Goal: Information Seeking & Learning: Learn about a topic

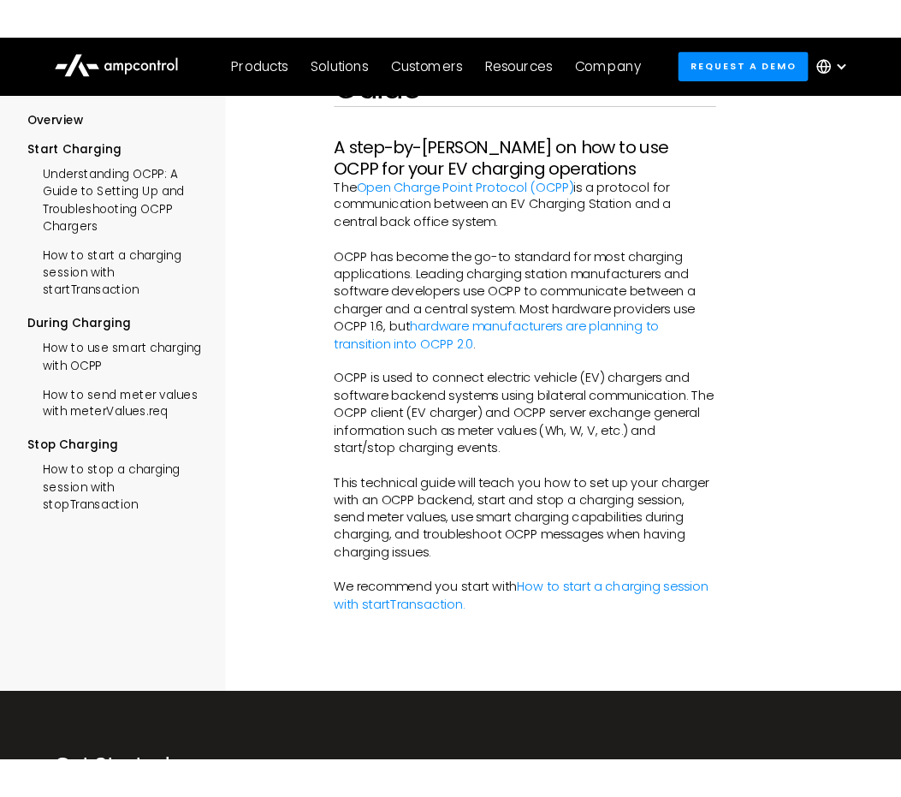
scroll to position [86, 0]
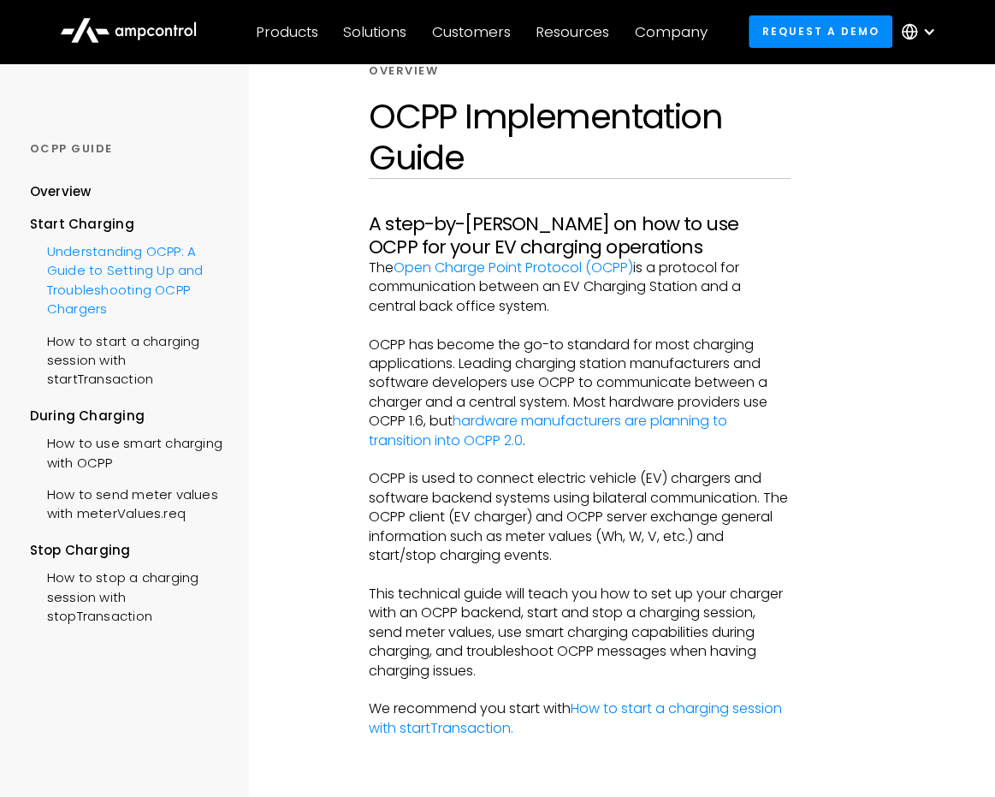
click at [172, 259] on div "Understanding OCPP: A Guide to Setting Up and Troubleshooting OCPP Chargers" at bounding box center [129, 279] width 199 height 90
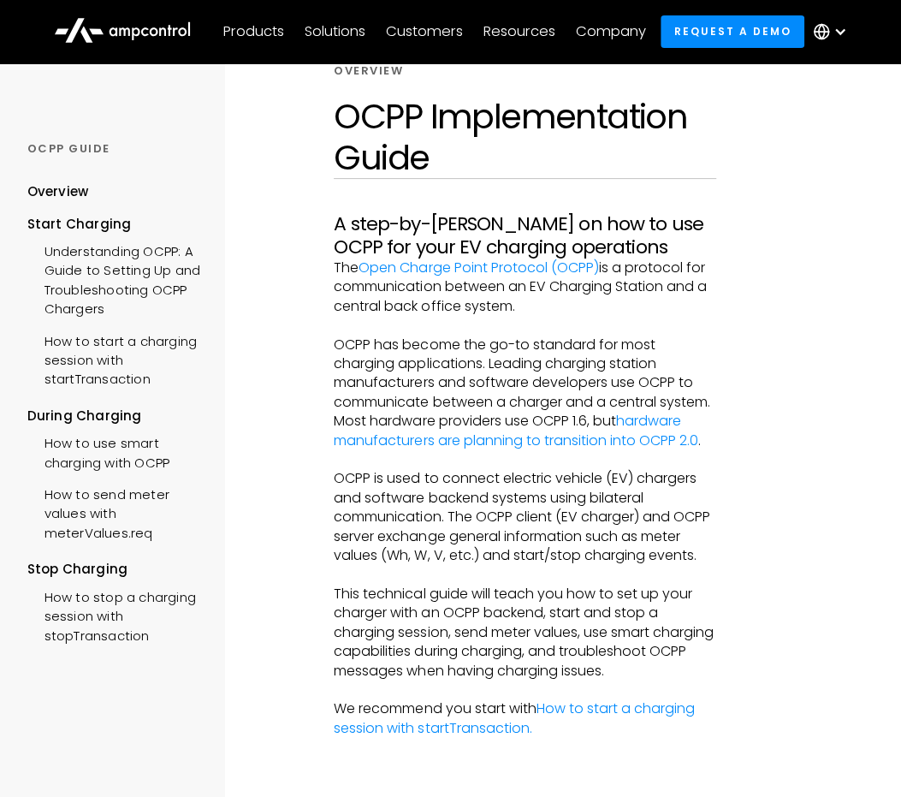
drag, startPoint x: 258, startPoint y: 131, endPoint x: 258, endPoint y: 120, distance: 11.1
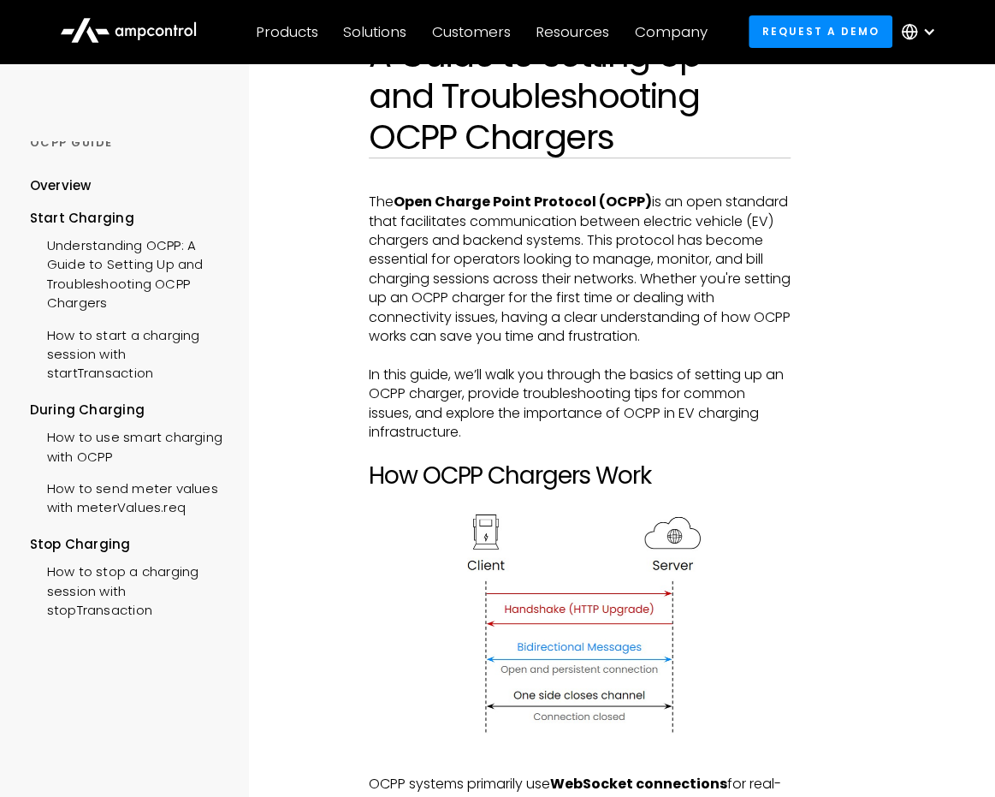
scroll to position [257, 0]
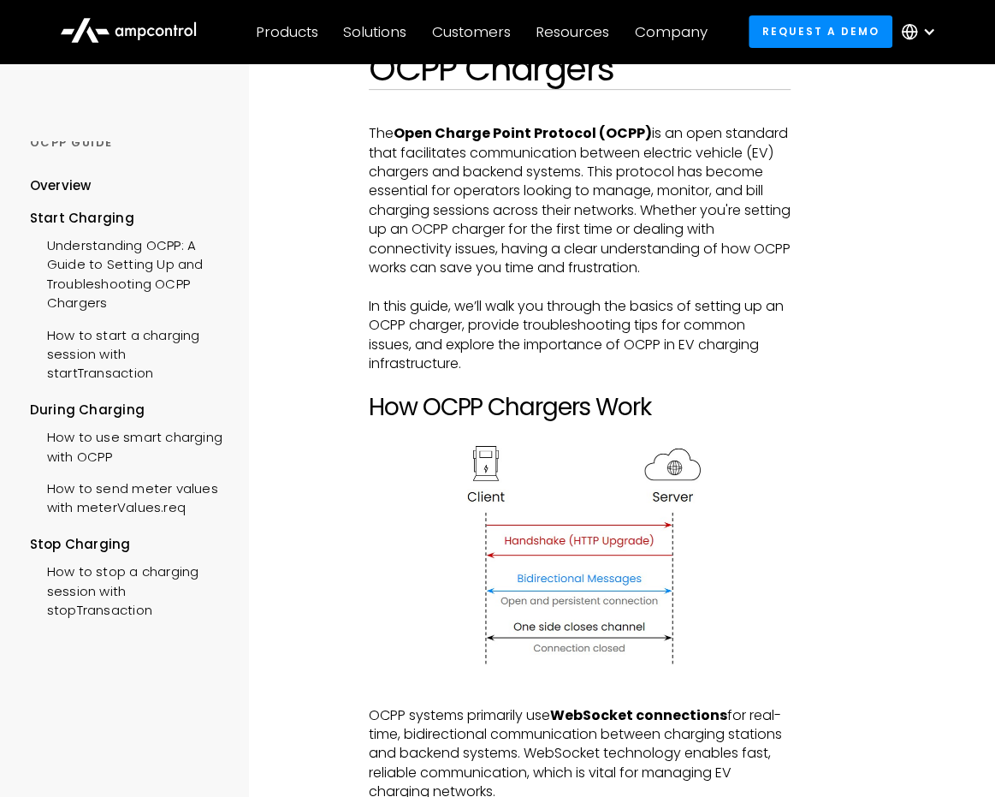
click at [384, 224] on p "The Open Charge Point Protocol (OCPP) is an open standard that facilitates comm…" at bounding box center [580, 200] width 422 height 153
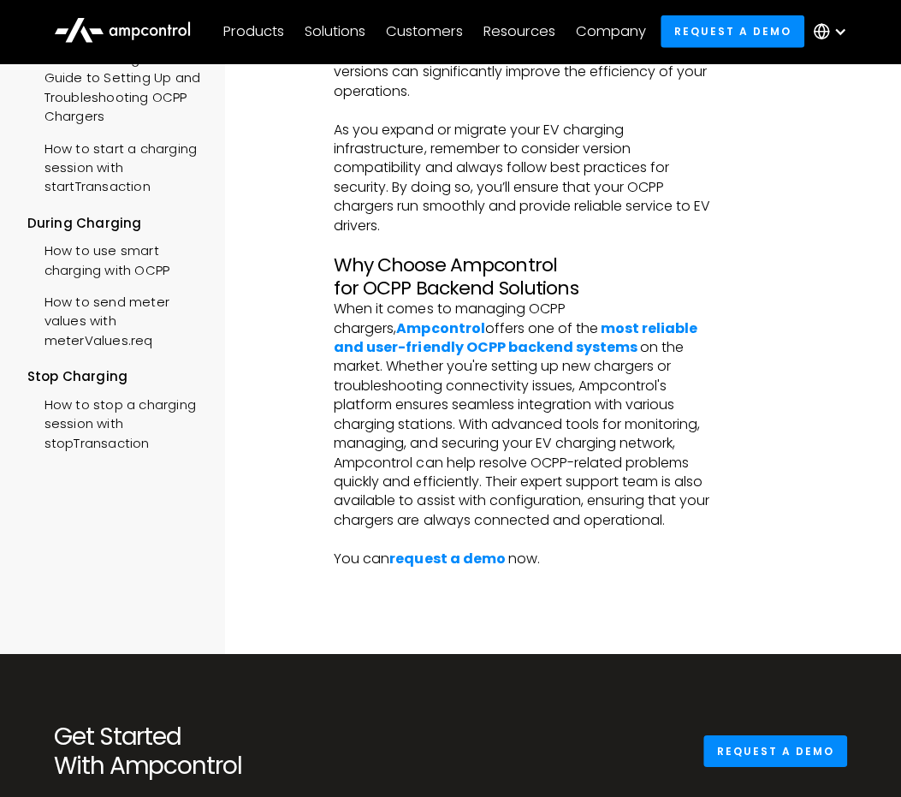
scroll to position [4620, 0]
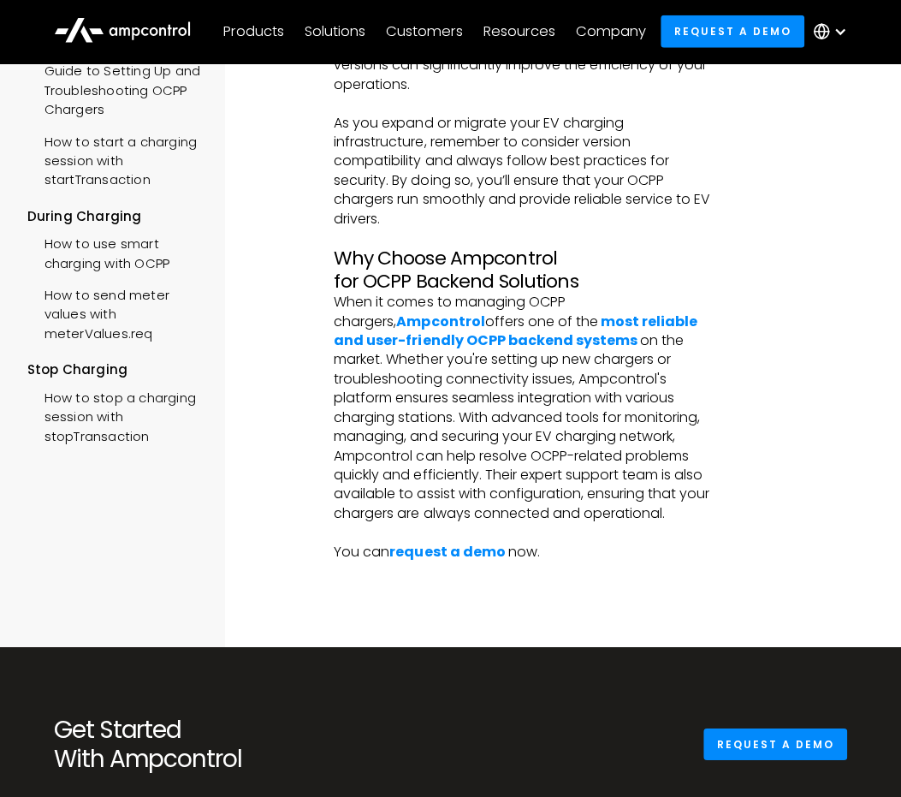
drag, startPoint x: 560, startPoint y: 290, endPoint x: 547, endPoint y: 279, distance: 17.0
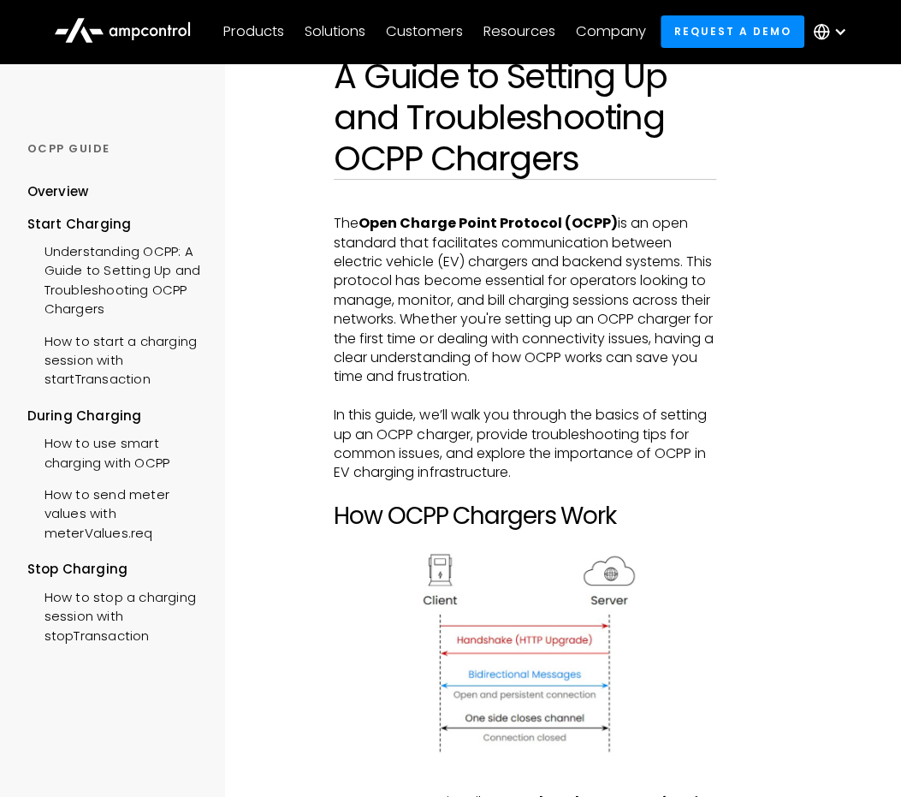
scroll to position [171, 0]
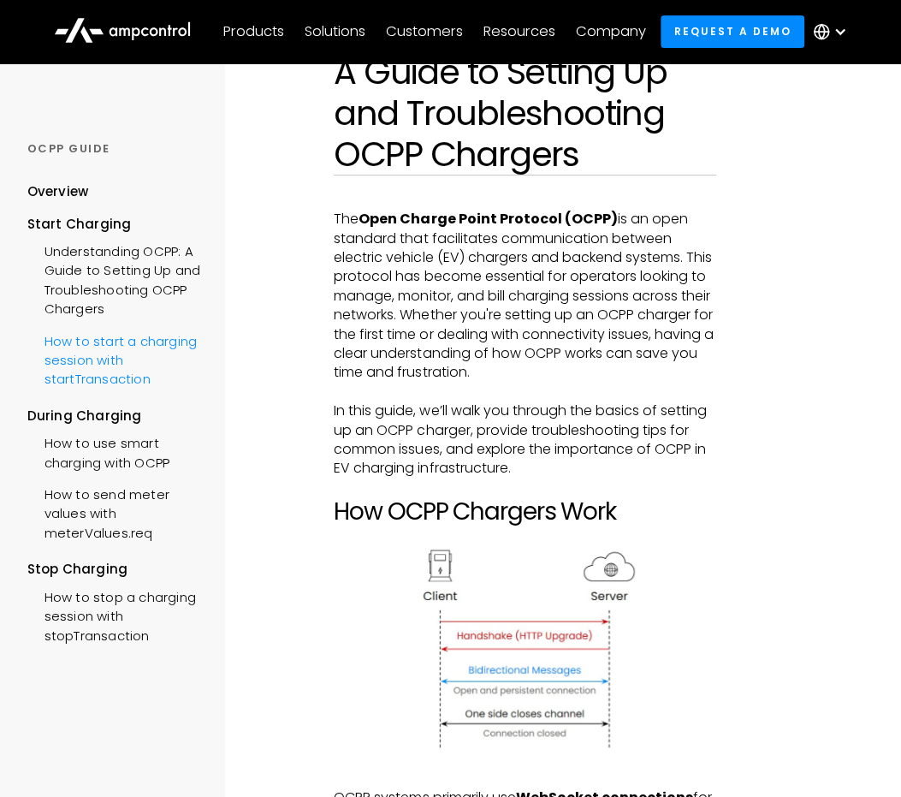
click at [110, 375] on div "How to start a charging session with startTransaction" at bounding box center [117, 358] width 181 height 70
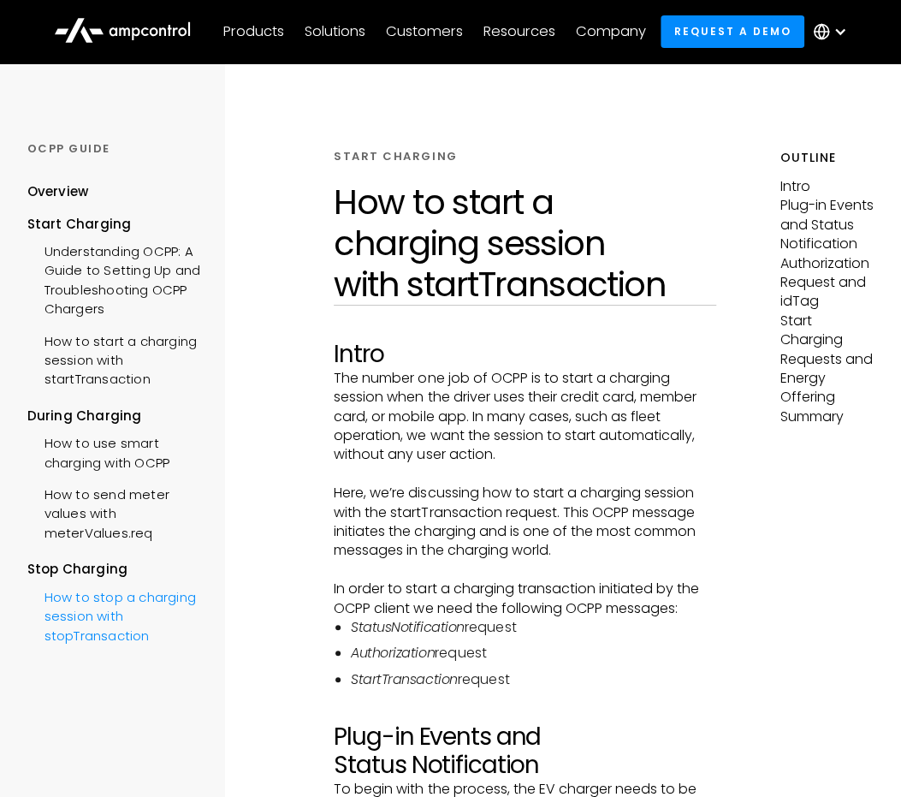
click at [97, 617] on div "How to stop a charging session with stopTransaction" at bounding box center [117, 614] width 181 height 70
drag, startPoint x: 302, startPoint y: 360, endPoint x: 299, endPoint y: 350, distance: 10.8
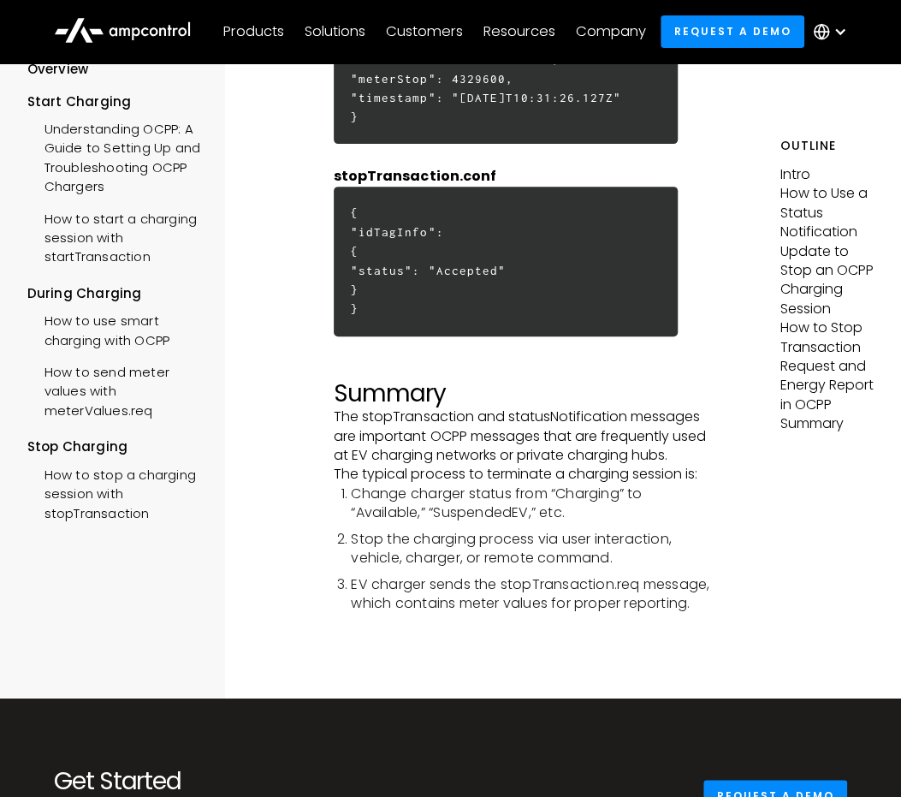
scroll to position [5476, 0]
